Goal: Information Seeking & Learning: Find specific fact

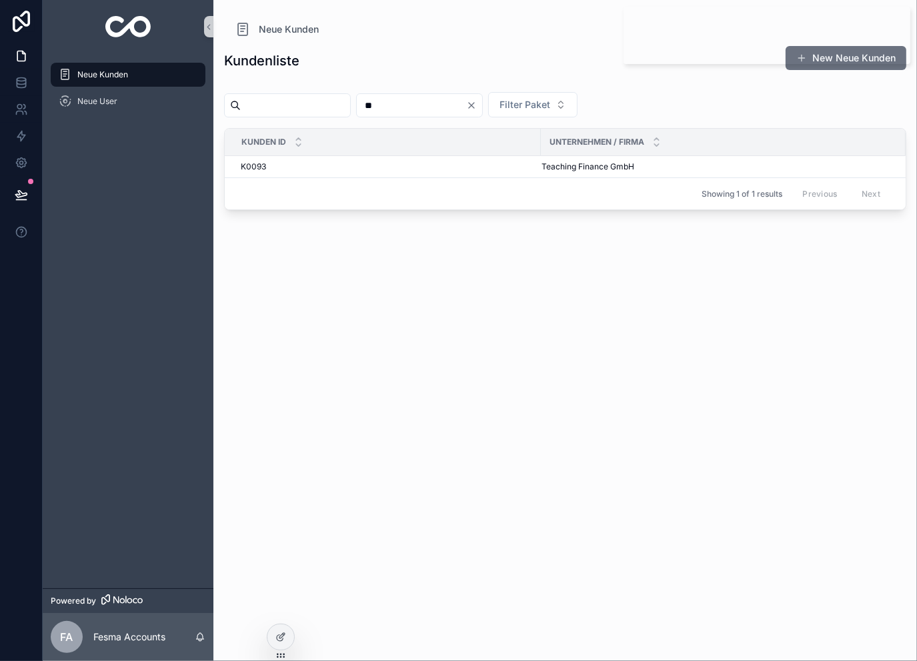
click at [455, 101] on input "**" at bounding box center [411, 105] width 109 height 19
click at [454, 105] on input "**" at bounding box center [411, 105] width 109 height 19
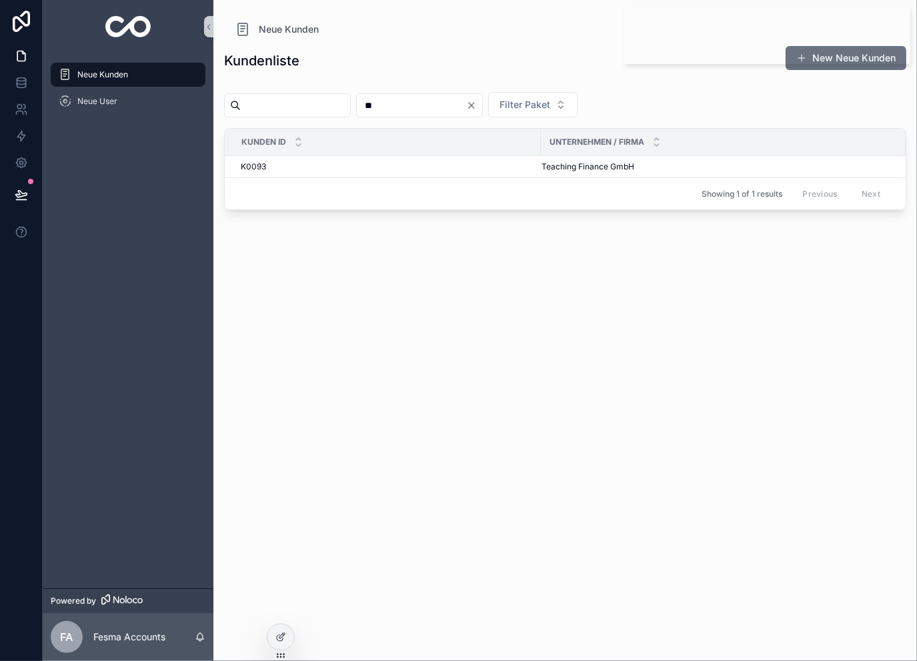
click at [454, 105] on input "**" at bounding box center [411, 105] width 109 height 19
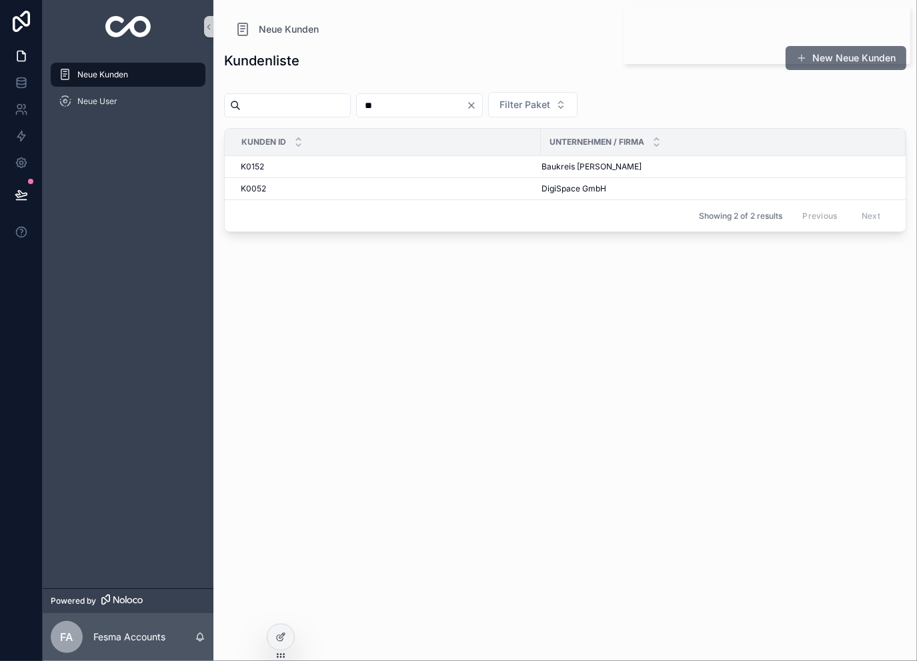
click at [444, 103] on input "**" at bounding box center [411, 105] width 109 height 19
type input "***"
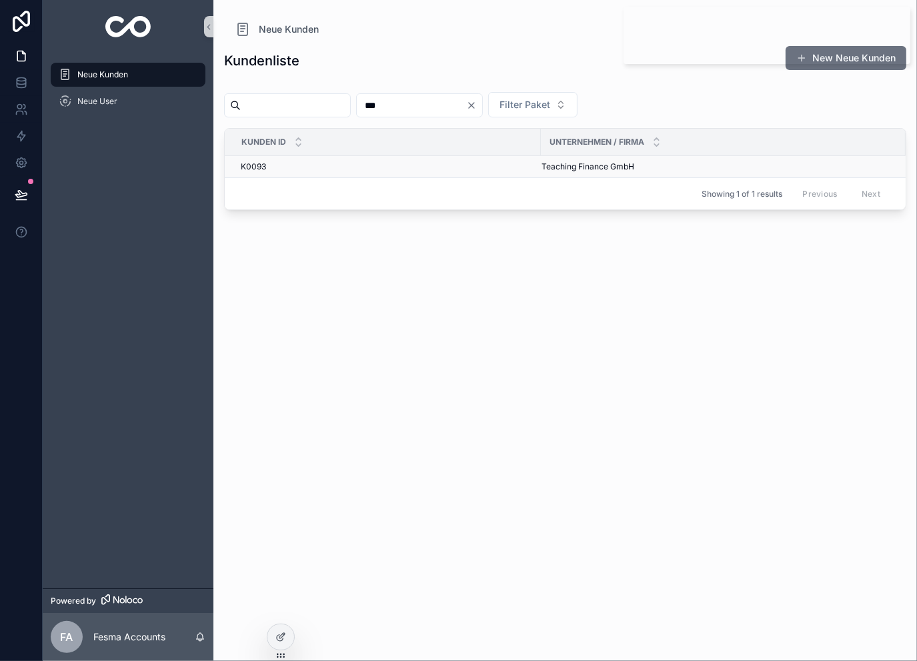
click at [564, 165] on span "Teaching Finance GmbH" at bounding box center [588, 166] width 93 height 11
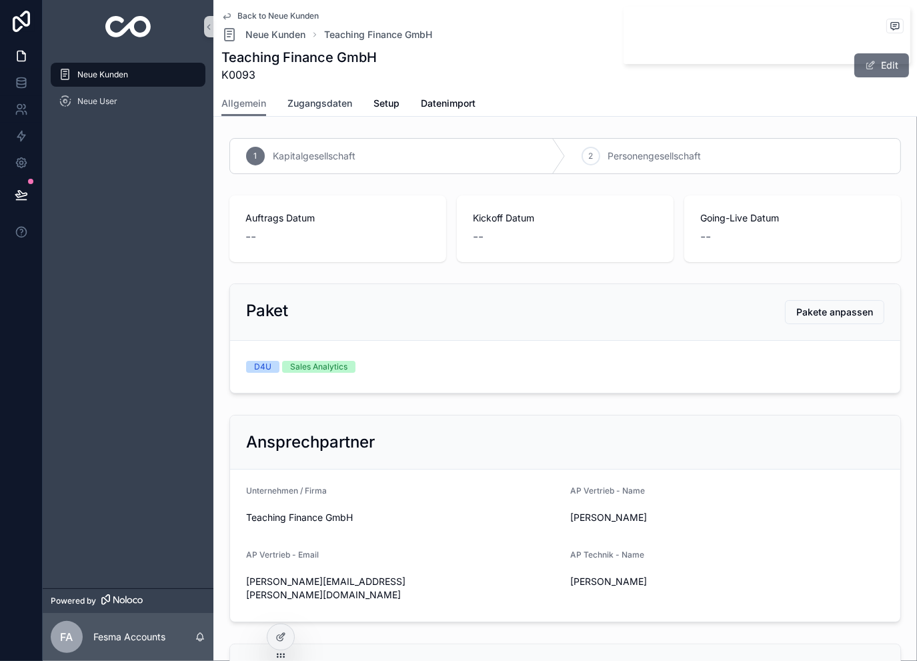
click at [310, 101] on span "Zugangsdaten" at bounding box center [320, 103] width 65 height 13
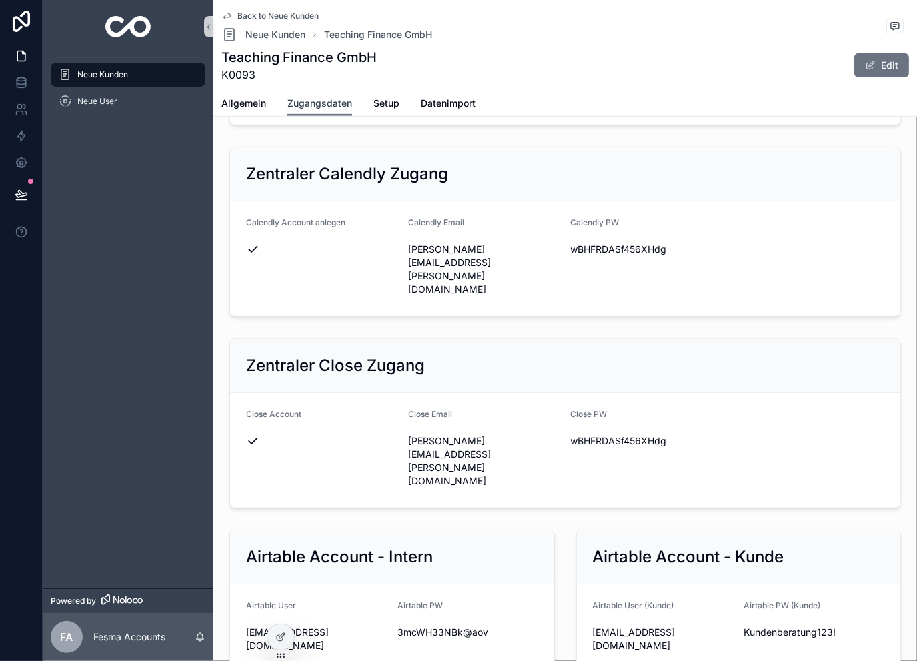
scroll to position [578, 0]
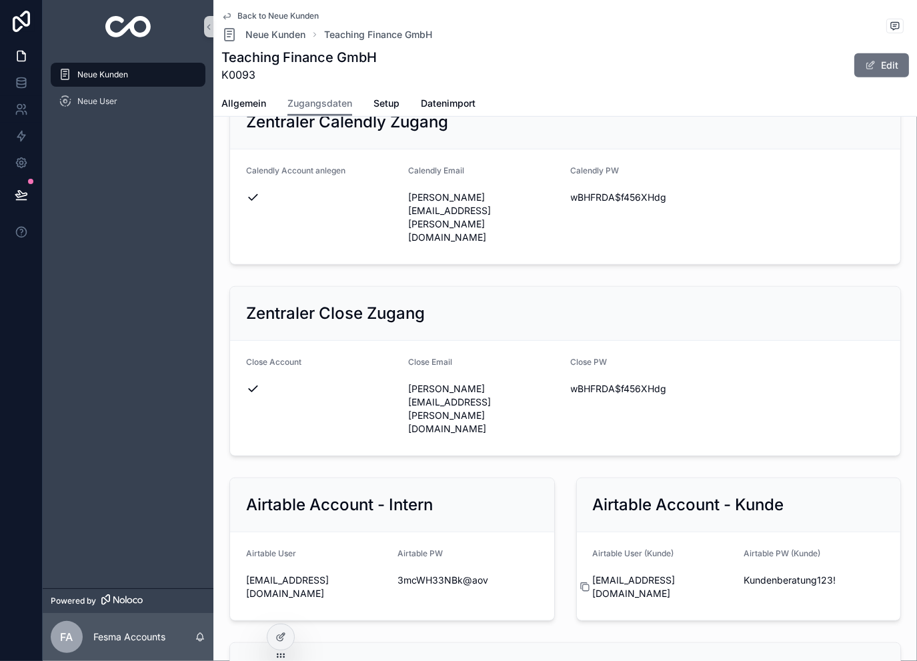
click at [580, 582] on icon "scrollable content" at bounding box center [585, 587] width 11 height 11
click at [731, 575] on icon "scrollable content" at bounding box center [736, 580] width 11 height 11
click at [279, 15] on span "Back to Neue Kunden" at bounding box center [278, 16] width 81 height 11
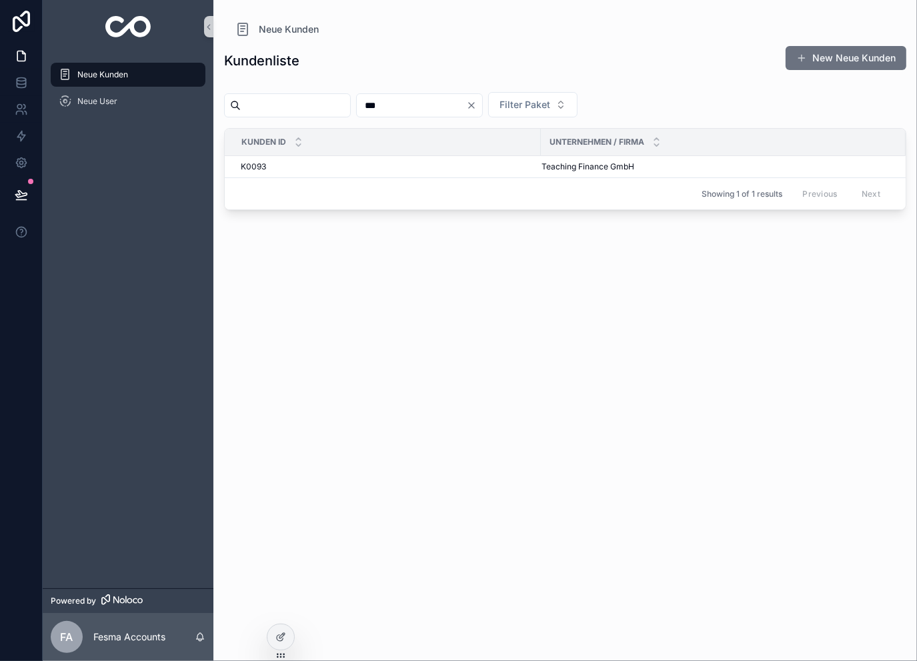
click at [446, 99] on input "***" at bounding box center [411, 105] width 109 height 19
type input "***"
click at [440, 181] on div "Showing 1 of 1 results Previous Next" at bounding box center [565, 193] width 681 height 32
click at [475, 167] on div "K0153 K0153" at bounding box center [387, 166] width 292 height 11
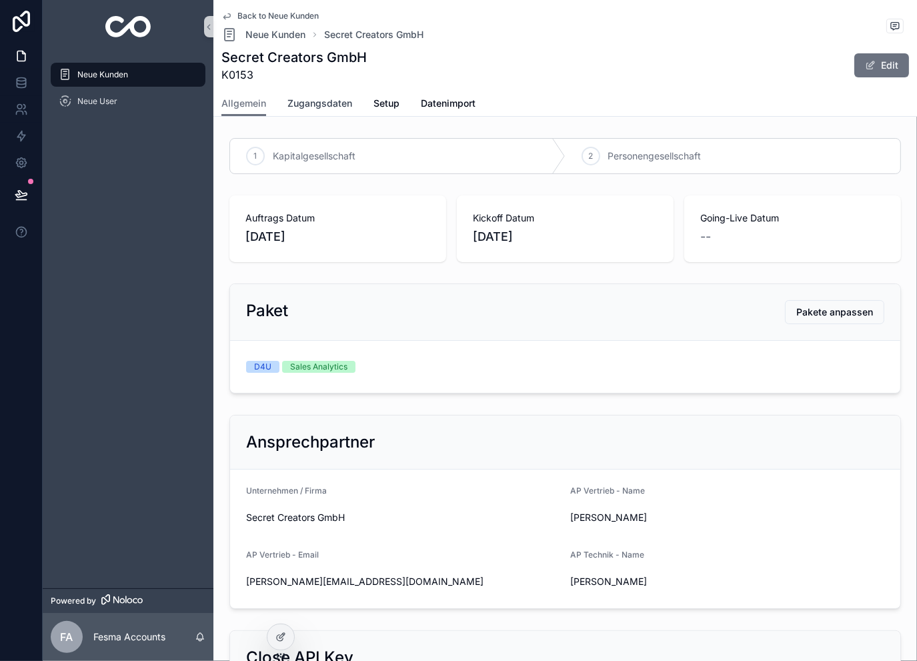
click at [326, 101] on span "Zugangsdaten" at bounding box center [320, 103] width 65 height 13
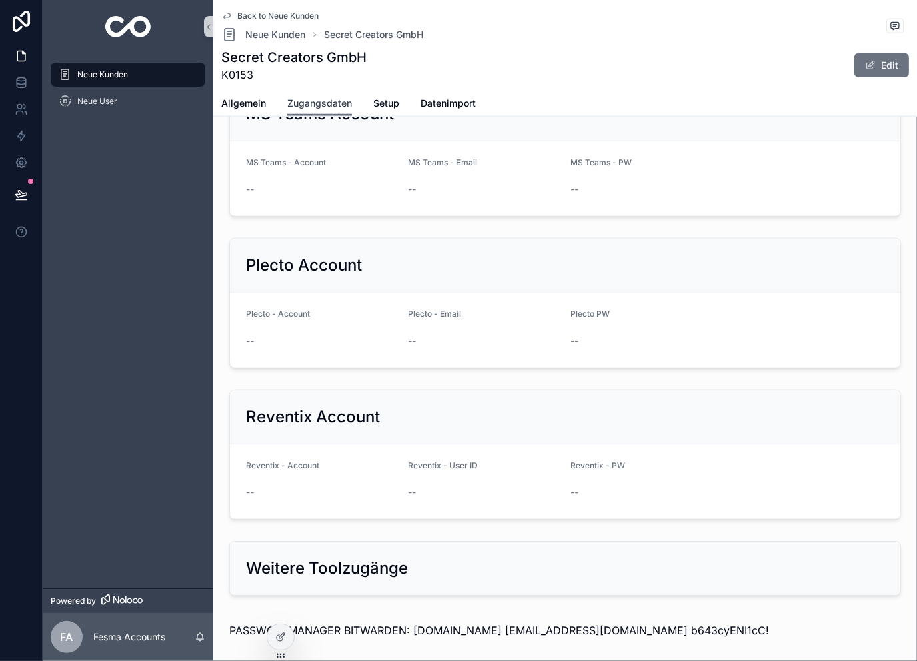
scroll to position [1279, 0]
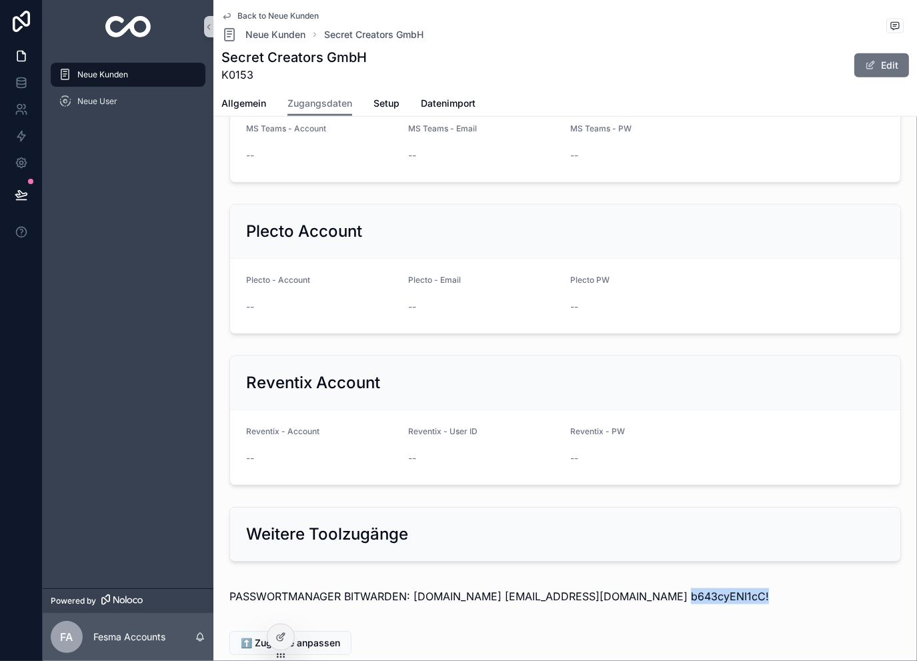
drag, startPoint x: 743, startPoint y: 509, endPoint x: 651, endPoint y: 524, distance: 93.2
click at [651, 578] on div "PASSWORTMANAGER BITWARDEN: [DOMAIN_NAME] [EMAIL_ADDRESS][DOMAIN_NAME] b643cyENI…" at bounding box center [565, 596] width 693 height 37
copy p "b643cyENI1cC!"
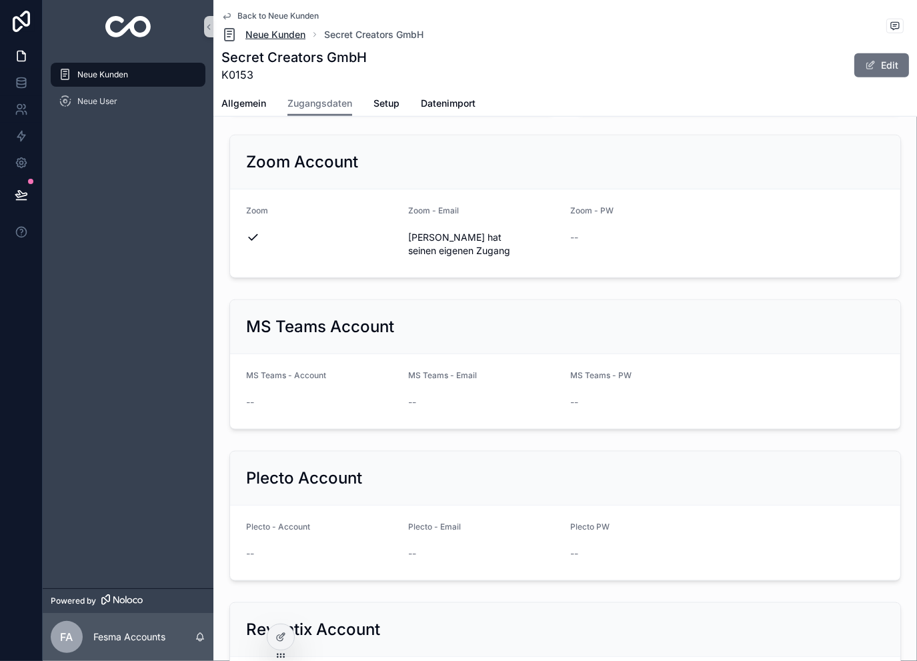
scroll to position [1012, 0]
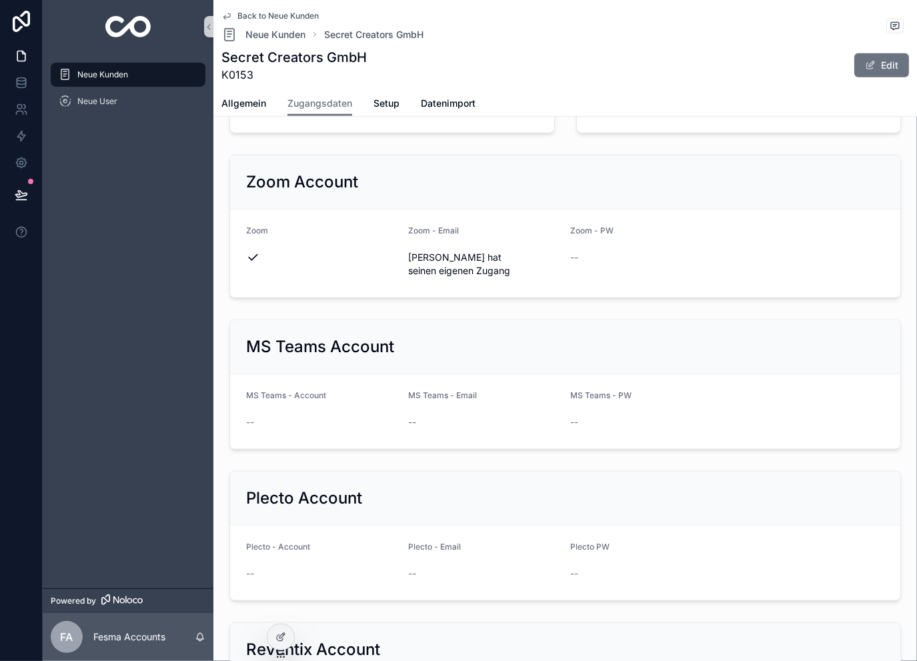
click at [289, 9] on div "Back to Neue Kunden Neue Kunden Secret Creators GmbH Secret Creators GmbH K0153…" at bounding box center [566, 45] width 688 height 91
click at [290, 11] on span "Back to Neue Kunden" at bounding box center [278, 16] width 81 height 11
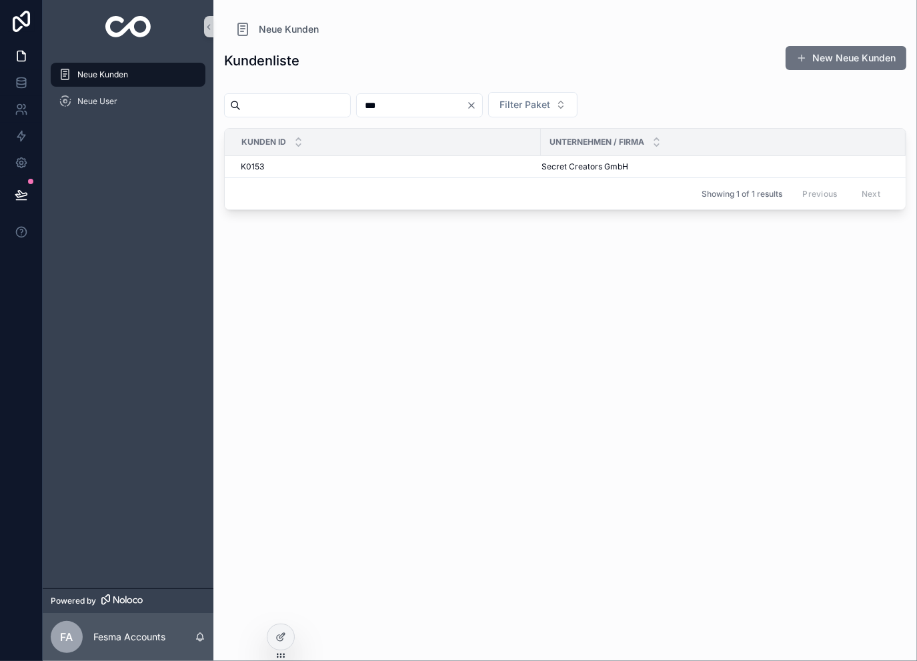
click at [450, 103] on input "***" at bounding box center [411, 105] width 109 height 19
type input "***"
click at [522, 164] on div "K0093 K0093" at bounding box center [387, 166] width 292 height 11
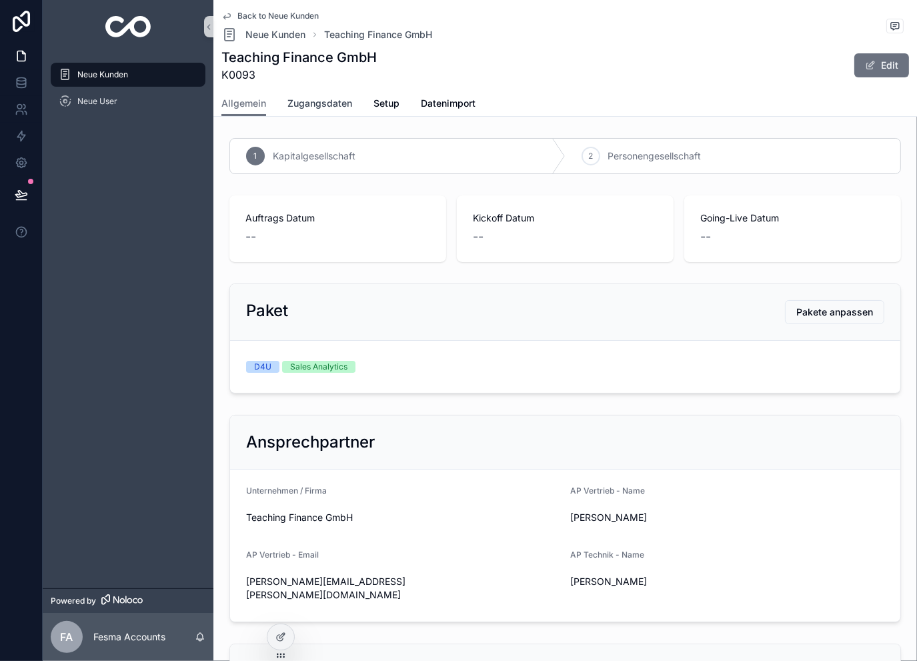
click at [315, 103] on span "Zugangsdaten" at bounding box center [320, 103] width 65 height 13
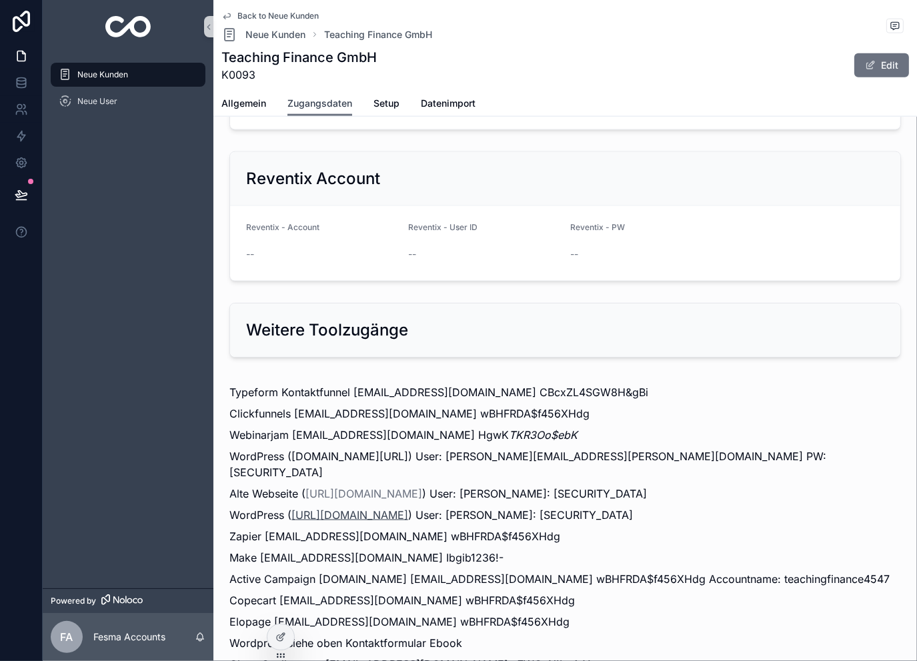
scroll to position [1557, 0]
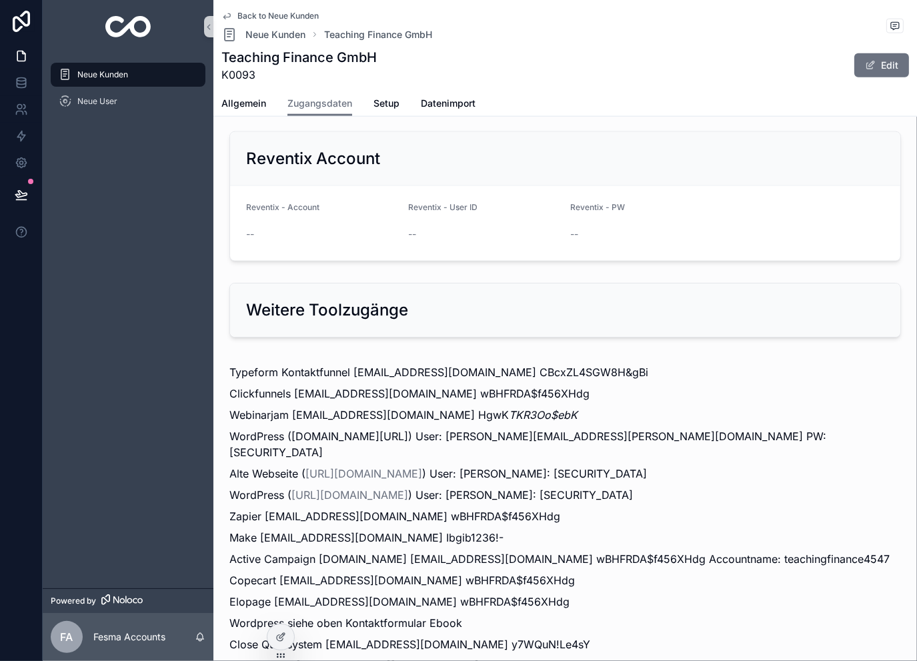
click at [733, 562] on div "Typeform Kontaktfunnel [EMAIL_ADDRESS][DOMAIN_NAME] CBcxZL4SGW8H&gBi Clickfunne…" at bounding box center [566, 551] width 672 height 374
click at [411, 386] on p "Clickfunnels [EMAIL_ADDRESS][DOMAIN_NAME] wBHFRDA$f456XHdg" at bounding box center [566, 394] width 672 height 16
drag, startPoint x: 264, startPoint y: 388, endPoint x: 410, endPoint y: 391, distance: 145.5
click at [410, 508] on p "Zapier [EMAIL_ADDRESS][DOMAIN_NAME] wBHFRDA$f456XHdg" at bounding box center [566, 516] width 672 height 16
copy p "[EMAIL_ADDRESS][DOMAIN_NAME]"
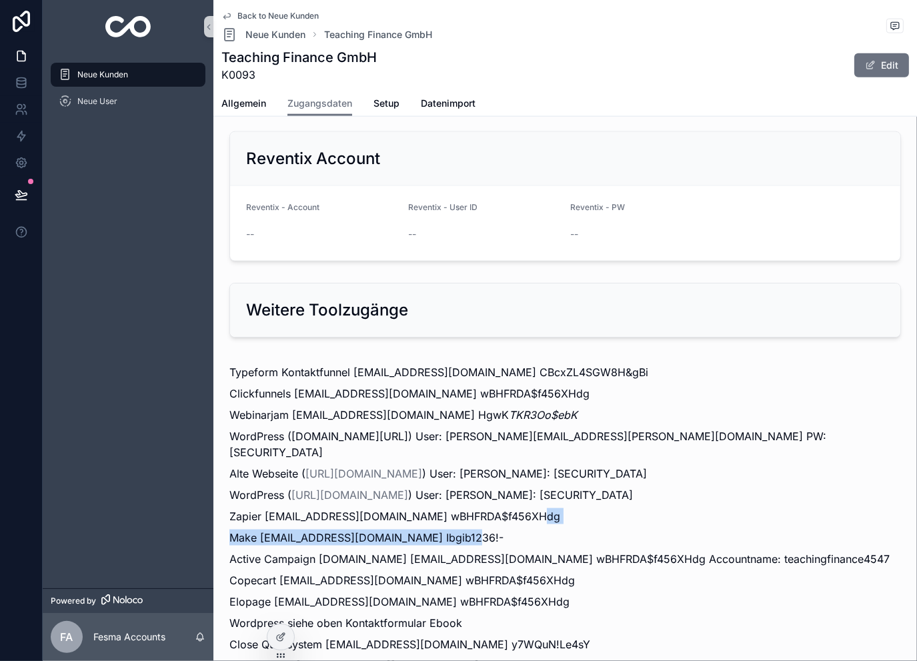
drag, startPoint x: 524, startPoint y: 386, endPoint x: 483, endPoint y: 402, distance: 44.1
click at [473, 402] on div "Typeform Kontaktfunnel [EMAIL_ADDRESS][DOMAIN_NAME] CBcxZL4SGW8H&gBi Clickfunne…" at bounding box center [566, 551] width 672 height 374
click at [598, 530] on p "Make [EMAIL_ADDRESS][DOMAIN_NAME] Ibgib1236!-" at bounding box center [566, 538] width 672 height 16
drag, startPoint x: 526, startPoint y: 386, endPoint x: 417, endPoint y: 393, distance: 109.0
click at [417, 508] on p "Zapier [EMAIL_ADDRESS][DOMAIN_NAME] wBHFRDA$f456XHdg" at bounding box center [566, 516] width 672 height 16
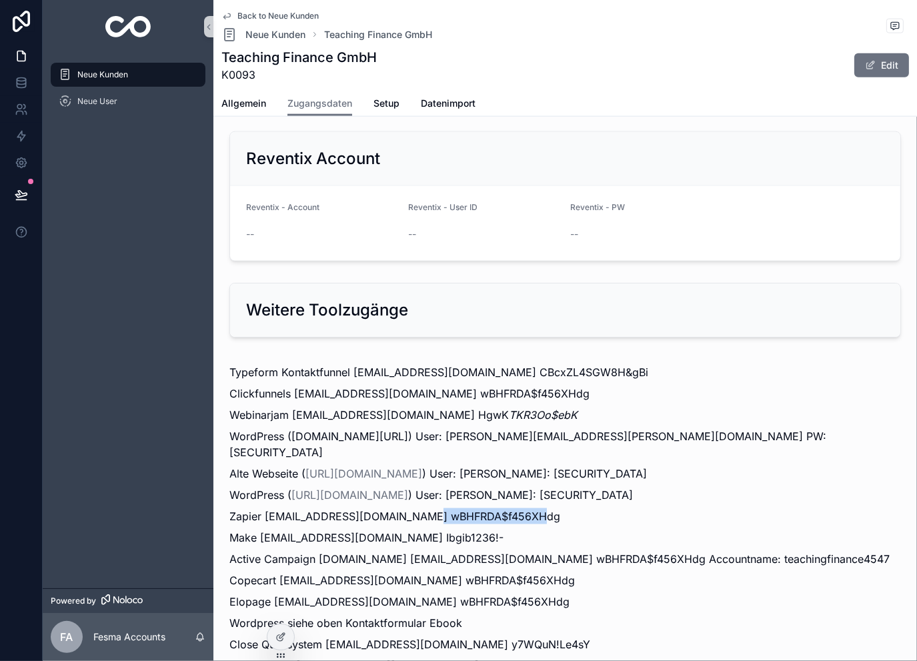
click at [276, 11] on span "Back to Neue Kunden" at bounding box center [278, 16] width 81 height 11
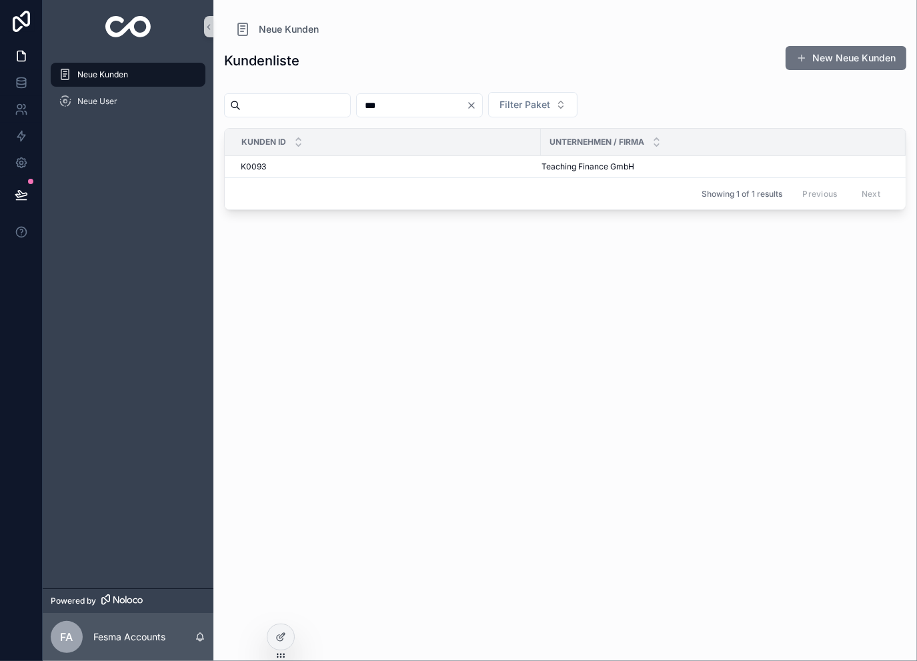
click at [466, 109] on input "***" at bounding box center [411, 105] width 109 height 19
type input "***"
click at [590, 171] on td "[PERSON_NAME] Coaching [PERSON_NAME] Coaching" at bounding box center [723, 167] width 365 height 22
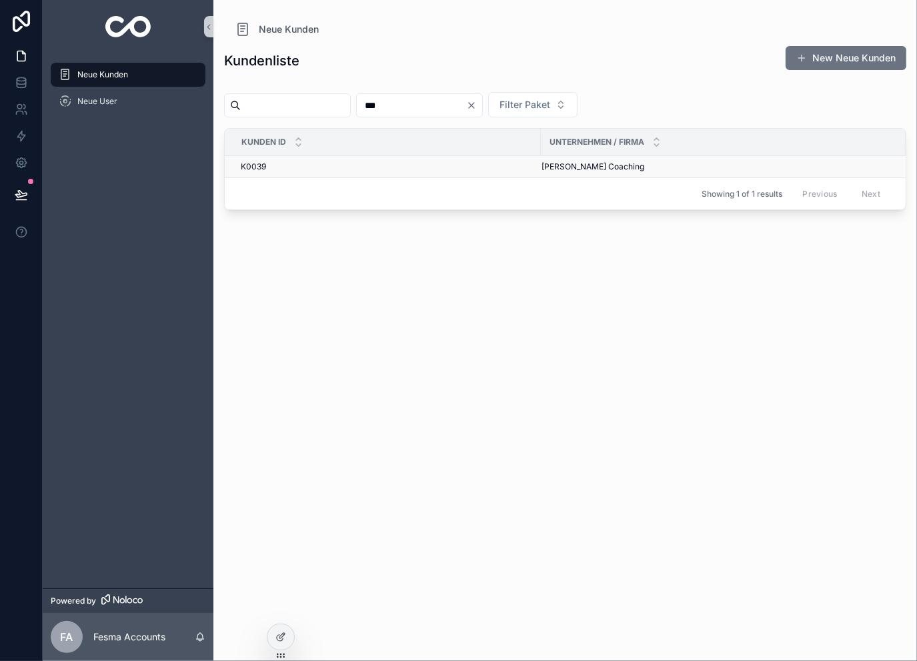
click at [606, 165] on span "[PERSON_NAME] Coaching" at bounding box center [593, 166] width 103 height 11
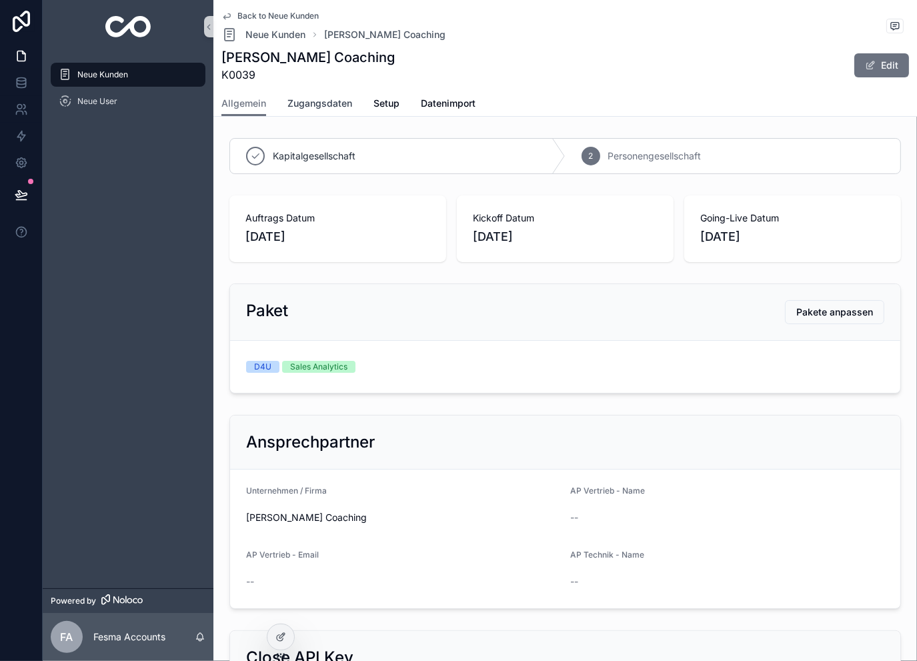
click at [313, 101] on span "Zugangsdaten" at bounding box center [320, 103] width 65 height 13
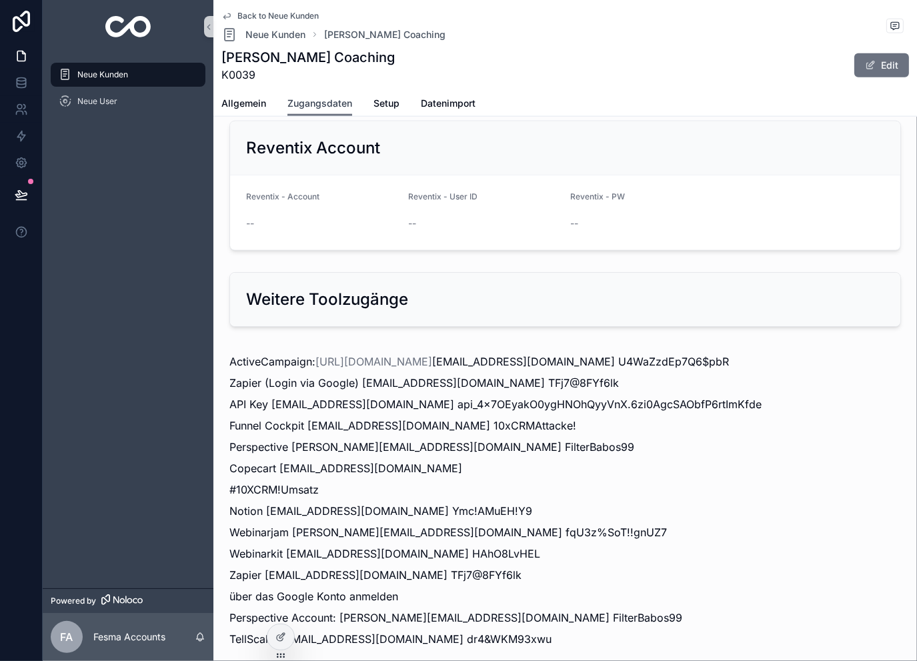
scroll to position [1601, 0]
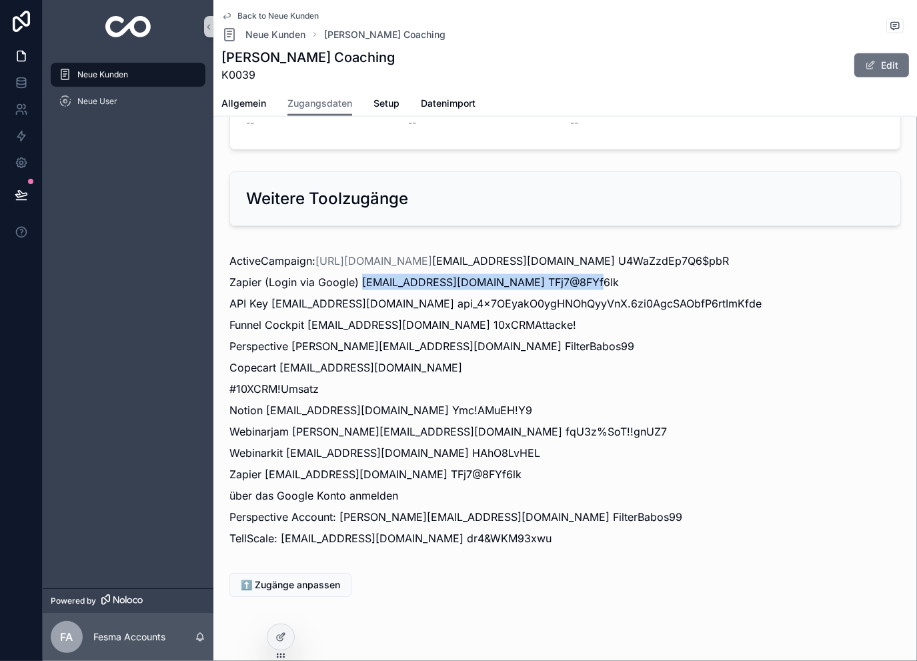
drag, startPoint x: 362, startPoint y: 262, endPoint x: 579, endPoint y: 256, distance: 217.6
click at [579, 274] on p "Zapier (Login via Google) [EMAIL_ADDRESS][DOMAIN_NAME] TFj7@8FYf6lk" at bounding box center [566, 282] width 672 height 16
copy p "[EMAIL_ADDRESS][DOMAIN_NAME]"
drag, startPoint x: 682, startPoint y: 259, endPoint x: 586, endPoint y: 269, distance: 96.6
click at [586, 274] on p "Zapier (Login via Google) [EMAIL_ADDRESS][DOMAIN_NAME] TFj7@8FYf6lk" at bounding box center [566, 282] width 672 height 16
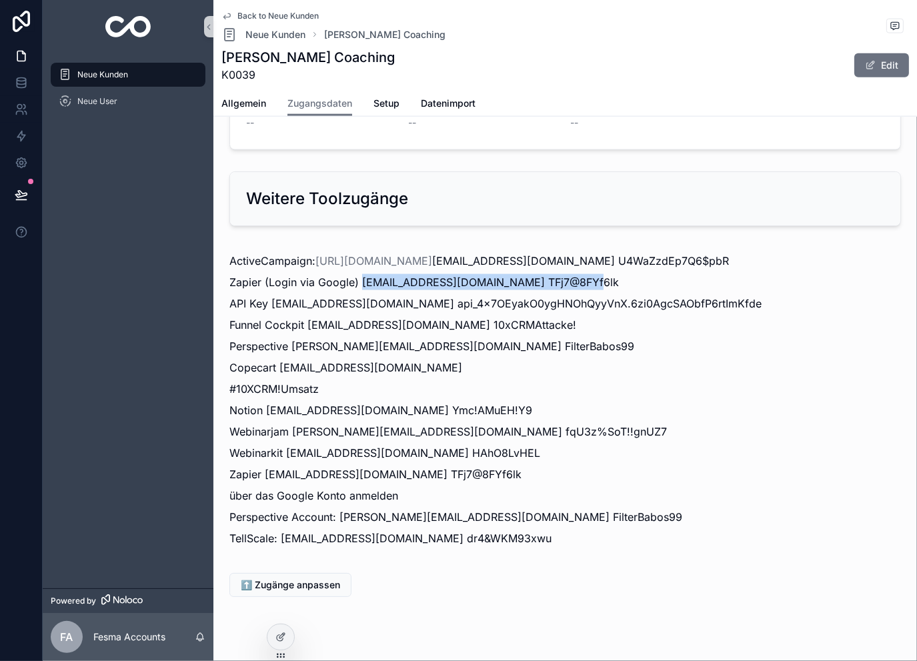
copy p "TFj7@8FYf6lk"
drag, startPoint x: 360, startPoint y: 266, endPoint x: 578, endPoint y: 262, distance: 217.5
click at [578, 274] on p "Zapier (Login via Google) [EMAIL_ADDRESS][DOMAIN_NAME] TFj7@8FYf6lk" at bounding box center [566, 282] width 672 height 16
copy p "[EMAIL_ADDRESS][DOMAIN_NAME]"
drag, startPoint x: 659, startPoint y: 266, endPoint x: 584, endPoint y: 268, distance: 74.8
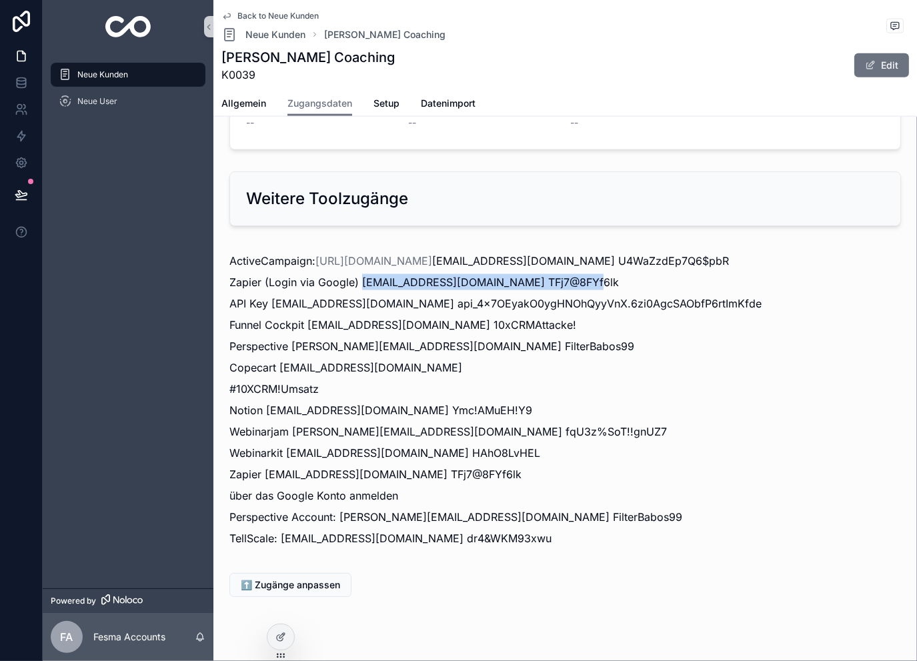
click at [584, 274] on p "Zapier (Login via Google) [EMAIL_ADDRESS][DOMAIN_NAME] TFj7@8FYf6lk" at bounding box center [566, 282] width 672 height 16
copy p "TFj7@8FYf6lk"
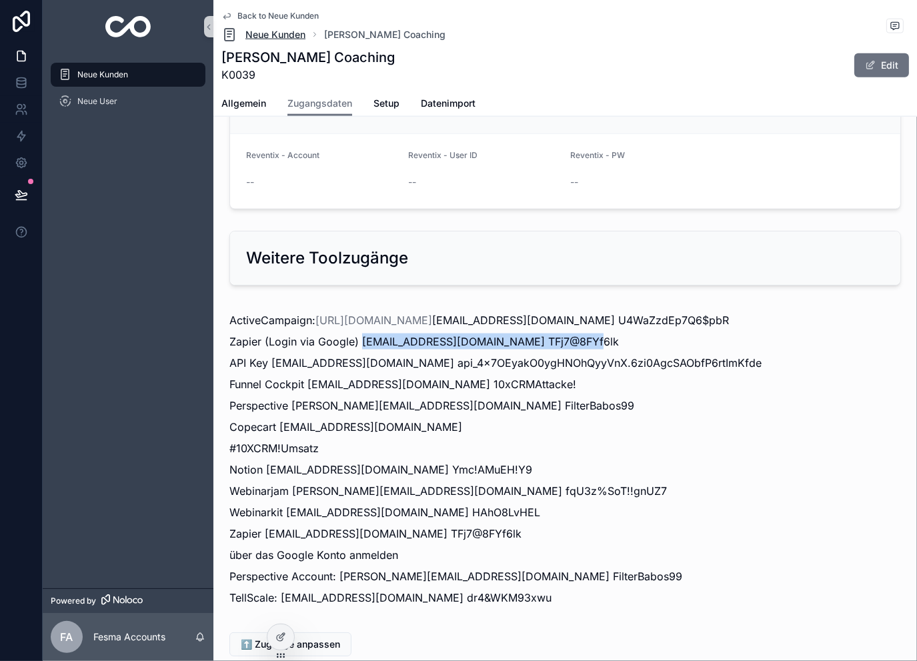
scroll to position [1468, 0]
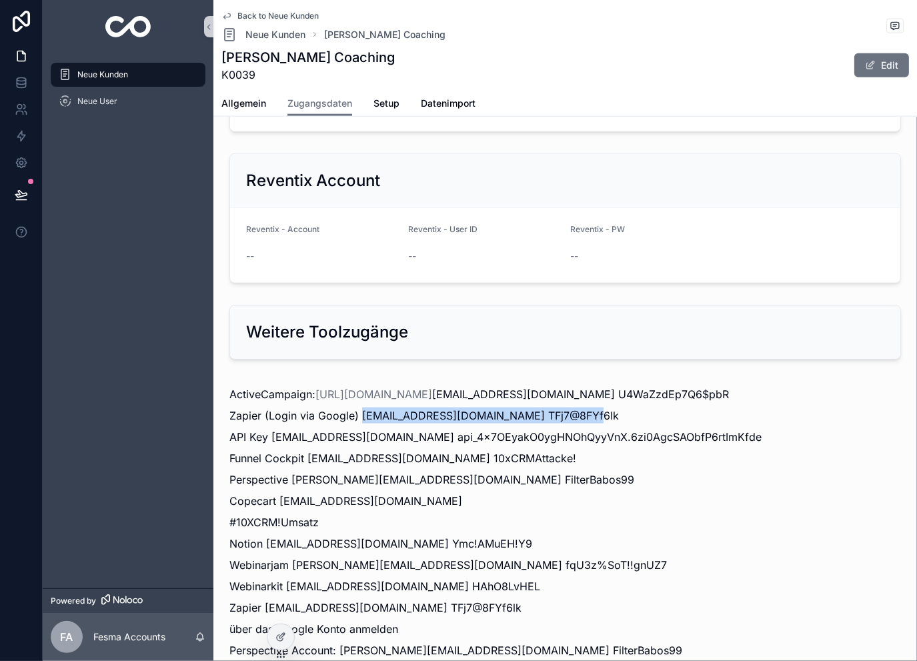
click at [294, 16] on span "Back to Neue Kunden" at bounding box center [278, 16] width 81 height 11
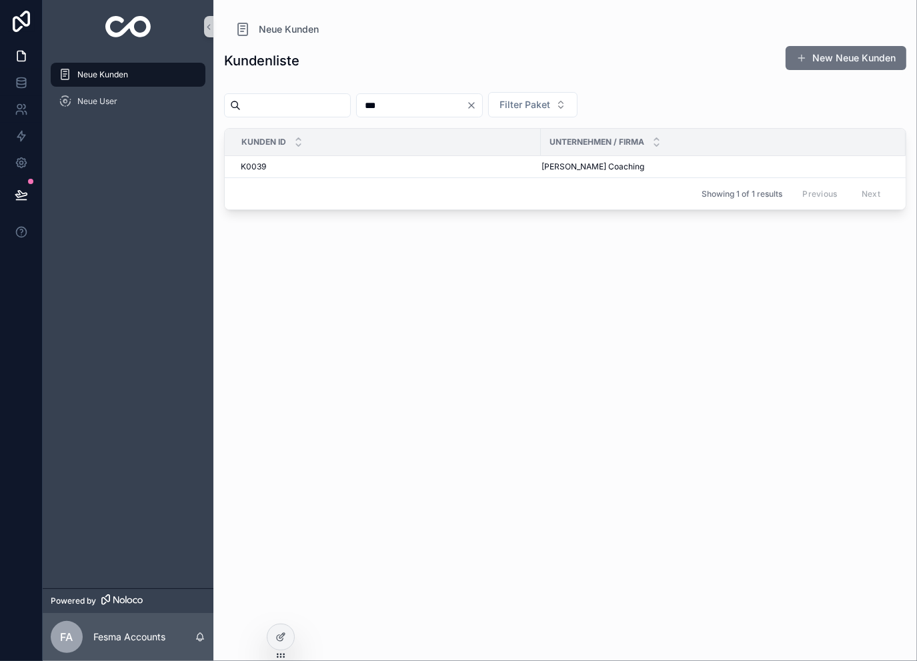
click at [466, 111] on input "***" at bounding box center [411, 105] width 109 height 19
type input "***"
click at [550, 167] on span "Teaching Finance GmbH" at bounding box center [588, 166] width 93 height 11
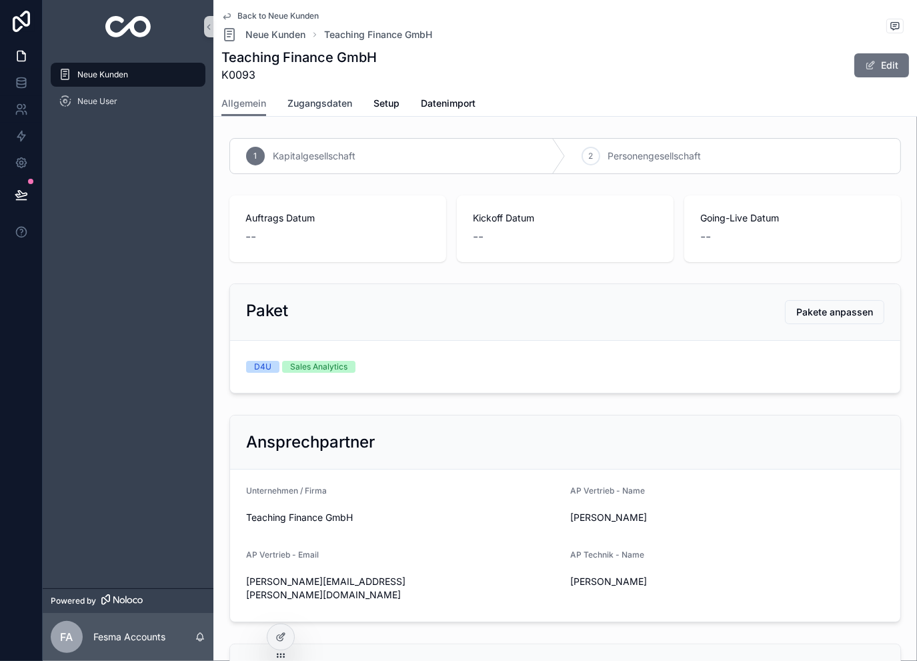
click at [328, 107] on span "Zugangsdaten" at bounding box center [320, 103] width 65 height 13
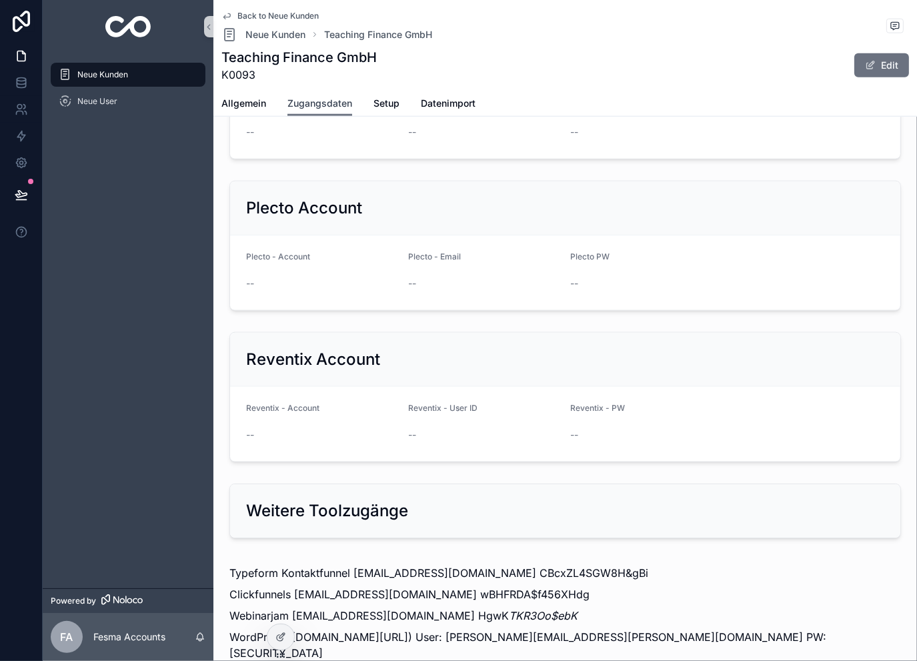
scroll to position [1512, 0]
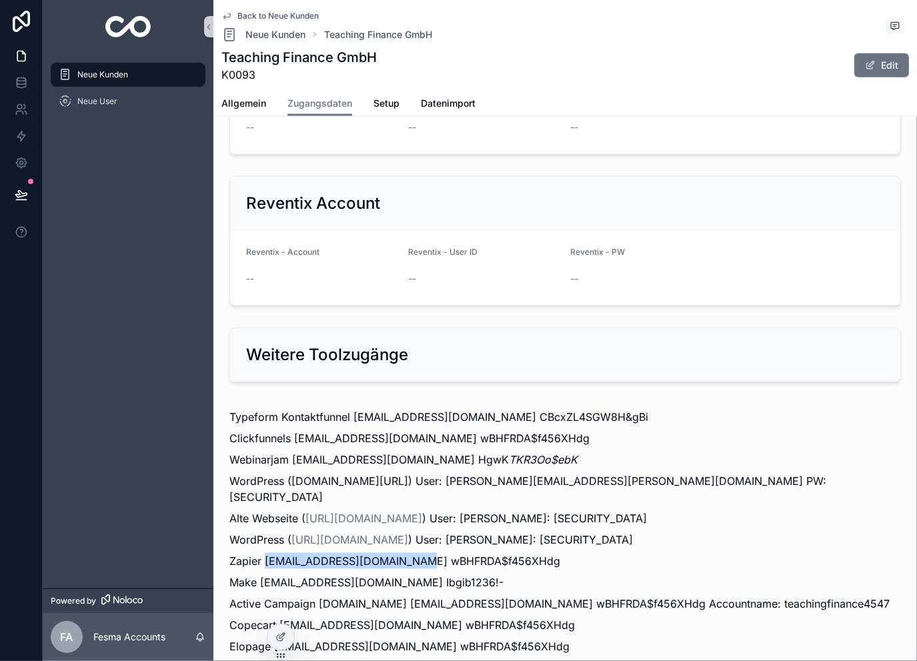
drag, startPoint x: 266, startPoint y: 436, endPoint x: 412, endPoint y: 438, distance: 145.5
click at [412, 553] on p "Zapier [EMAIL_ADDRESS][DOMAIN_NAME] wBHFRDA$f456XHdg" at bounding box center [566, 561] width 672 height 16
copy p "[EMAIL_ADDRESS][DOMAIN_NAME]"
drag, startPoint x: 538, startPoint y: 437, endPoint x: 416, endPoint y: 437, distance: 122.1
click at [416, 553] on p "Zapier [EMAIL_ADDRESS][DOMAIN_NAME] wBHFRDA$f456XHdg" at bounding box center [566, 561] width 672 height 16
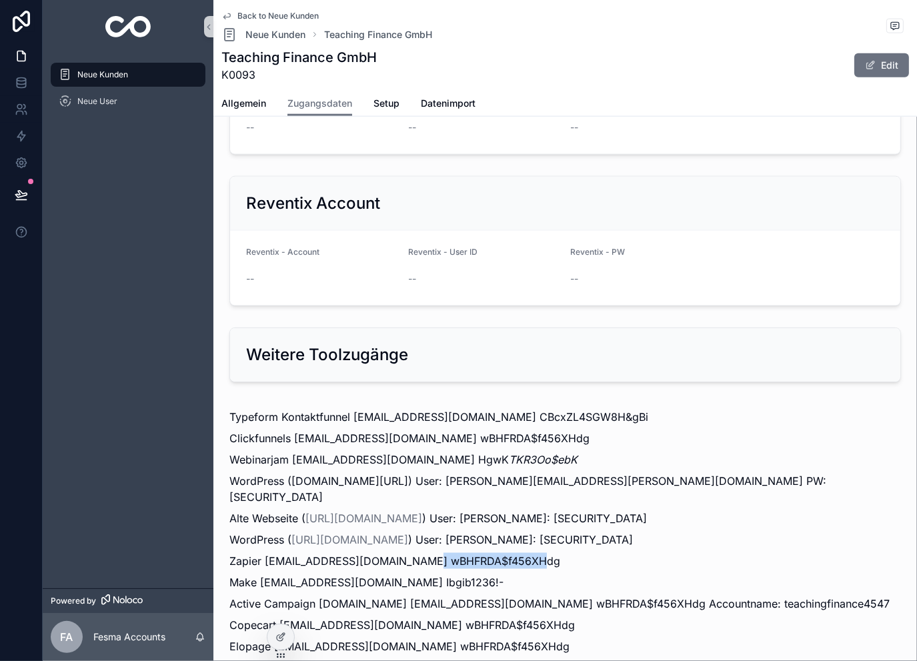
copy p "wBHFRDA$f456XHdg"
click at [279, 18] on span "Back to Neue Kunden" at bounding box center [278, 16] width 81 height 11
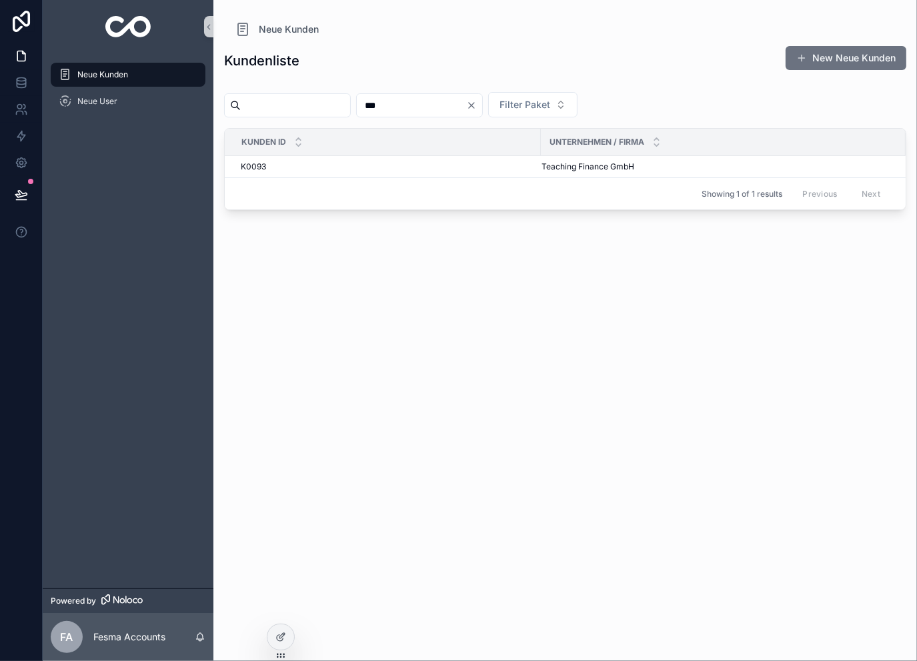
click at [466, 96] on input "***" at bounding box center [411, 105] width 109 height 19
type input "***"
click at [557, 167] on span "[PERSON_NAME] Coaching" at bounding box center [593, 166] width 103 height 11
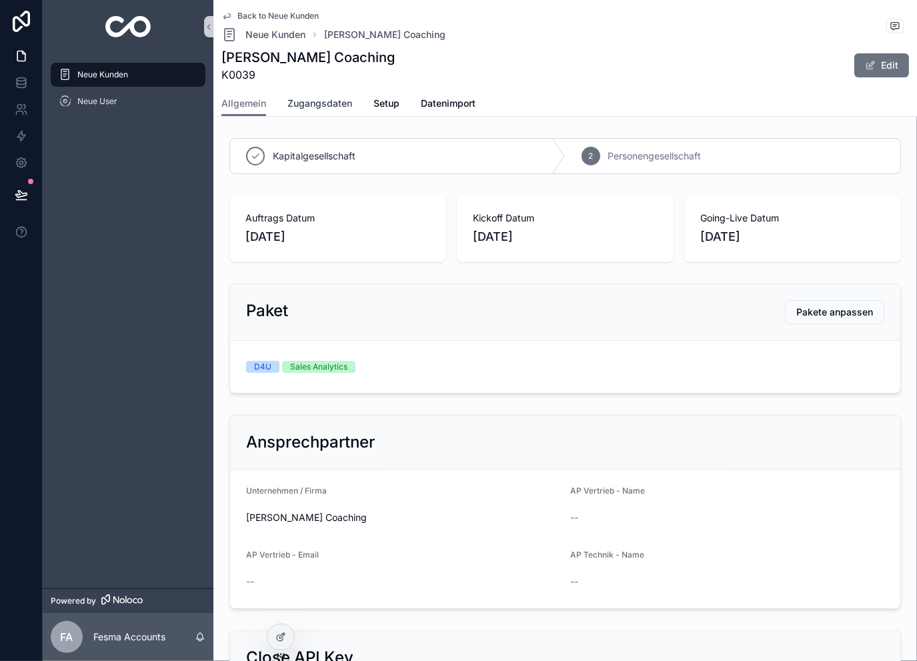
click at [320, 107] on span "Zugangsdaten" at bounding box center [320, 103] width 65 height 13
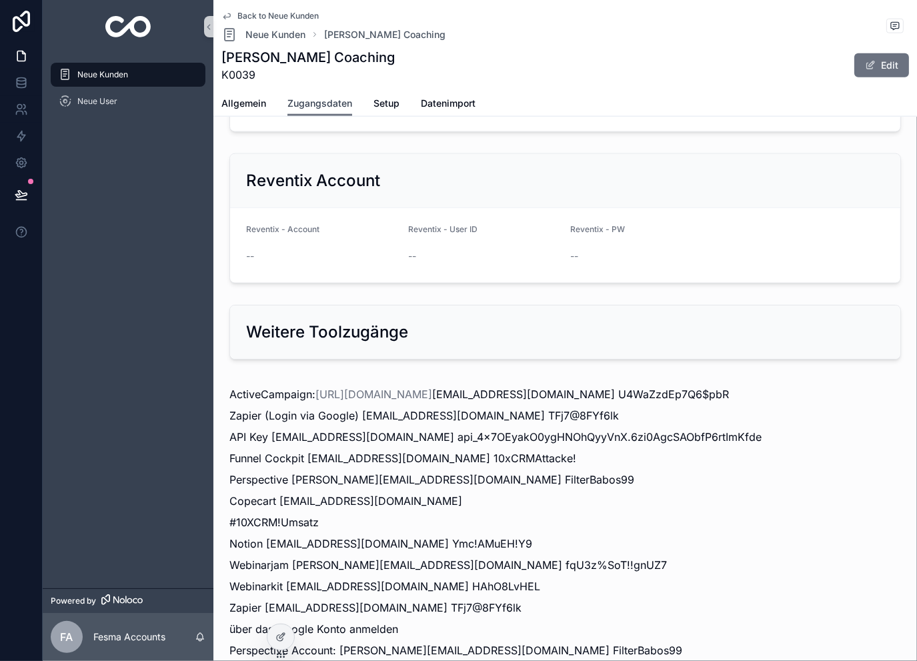
scroll to position [1610, 0]
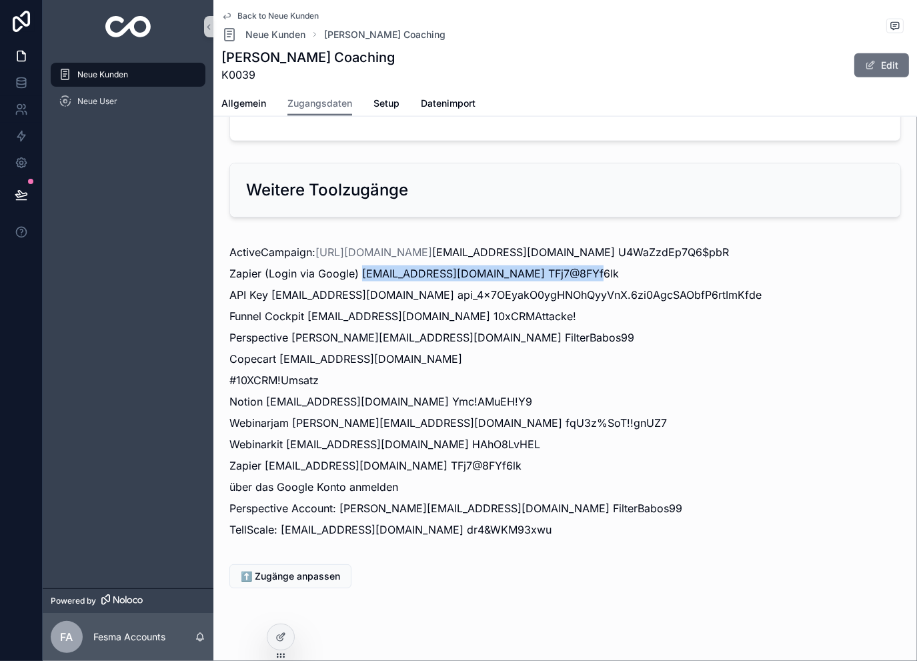
drag, startPoint x: 360, startPoint y: 256, endPoint x: 579, endPoint y: 255, distance: 218.8
click at [579, 266] on p "Zapier (Login via Google) [EMAIL_ADDRESS][DOMAIN_NAME] TFj7@8FYf6lk" at bounding box center [566, 274] width 672 height 16
copy p "[EMAIL_ADDRESS][DOMAIN_NAME]"
drag, startPoint x: 680, startPoint y: 254, endPoint x: 584, endPoint y: 256, distance: 96.1
click at [584, 266] on p "Zapier (Login via Google) [EMAIL_ADDRESS][DOMAIN_NAME] TFj7@8FYf6lk" at bounding box center [566, 274] width 672 height 16
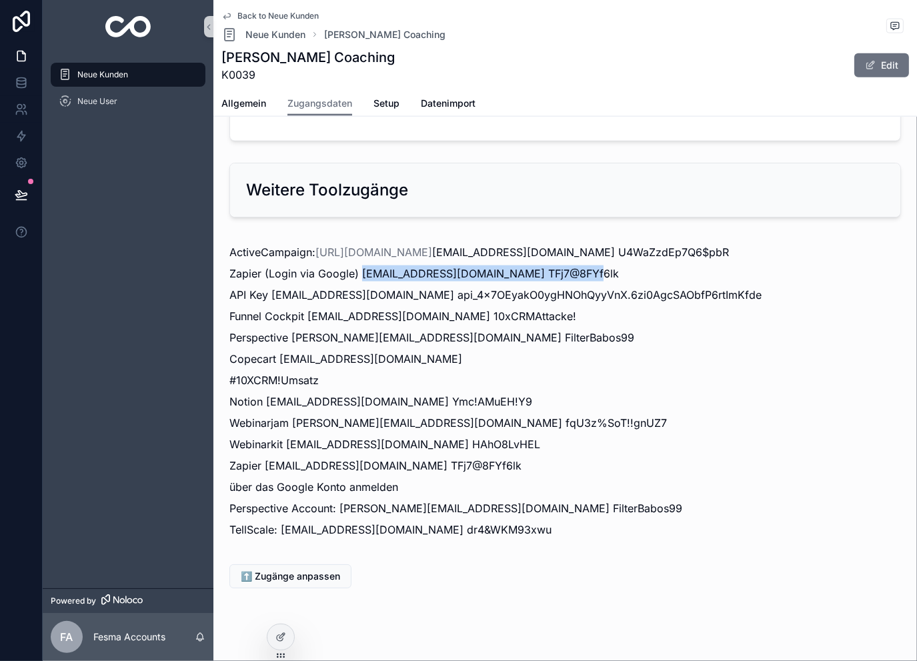
copy p "TFj7@8FYf6lk"
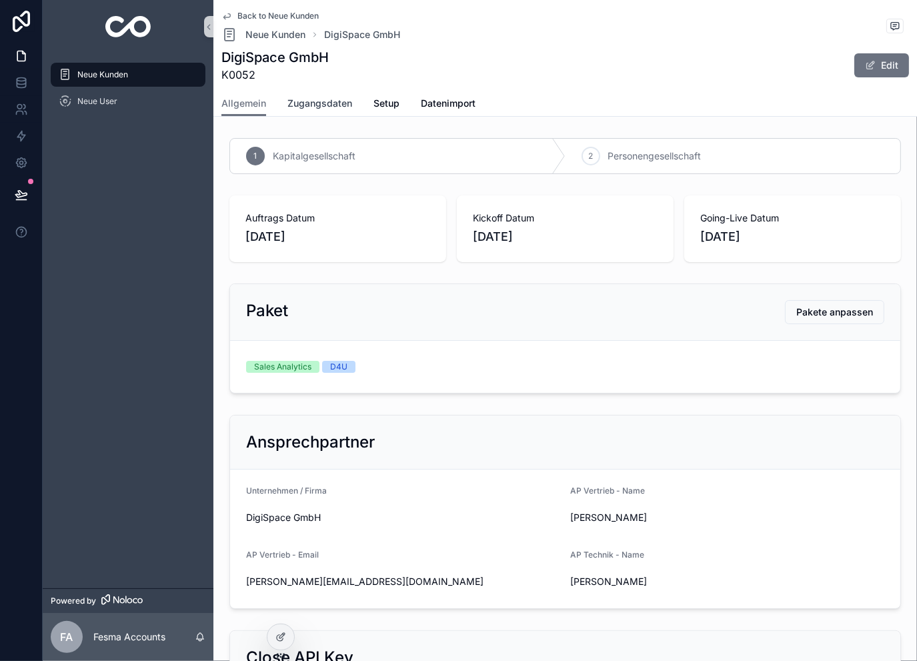
click at [330, 94] on link "Zugangsdaten" at bounding box center [320, 104] width 65 height 27
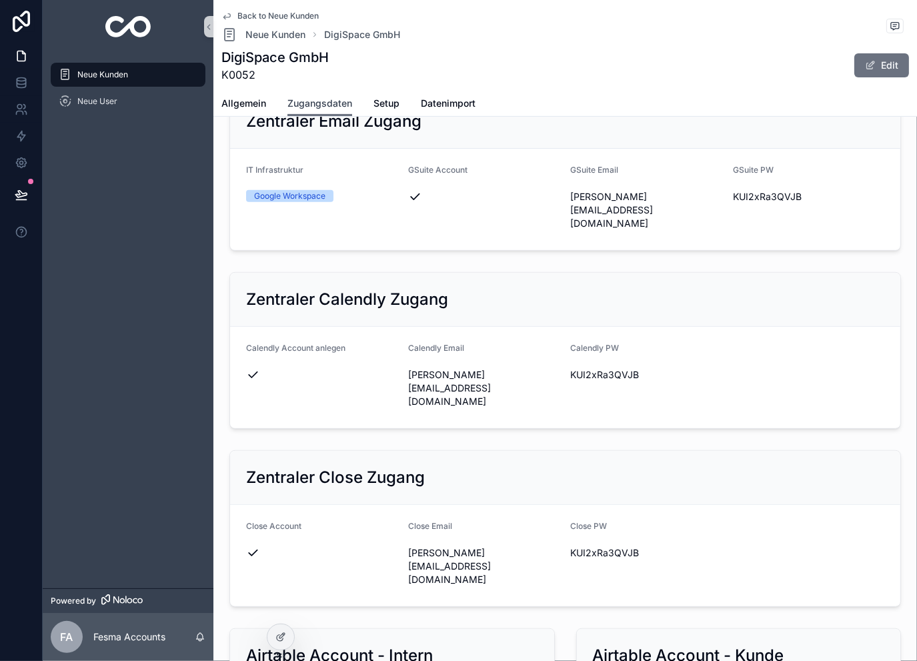
scroll to position [667, 0]
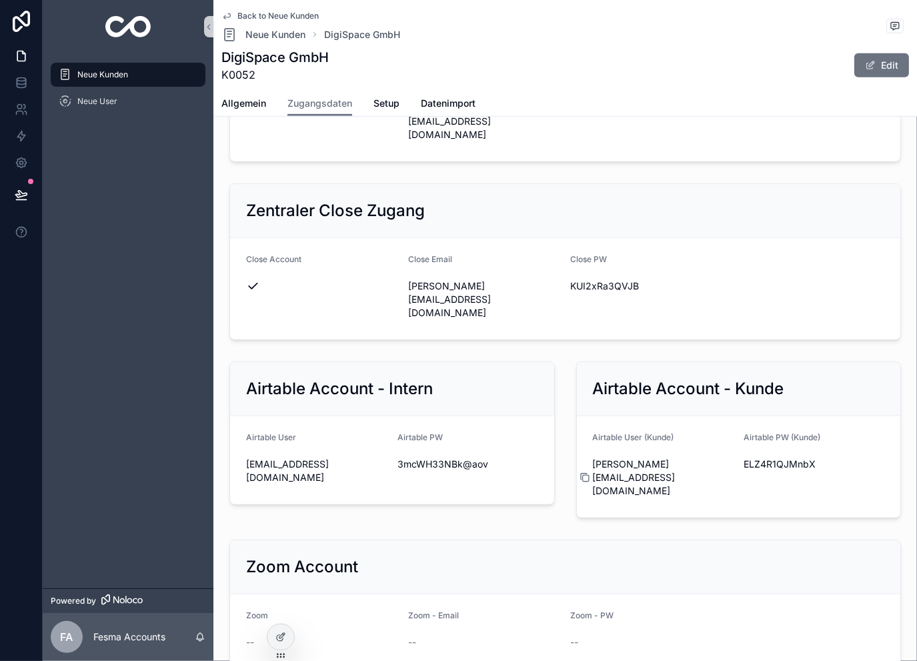
click at [581, 472] on icon "scrollable content" at bounding box center [585, 477] width 11 height 11
click at [731, 459] on icon "scrollable content" at bounding box center [736, 464] width 11 height 11
